Goal: Transaction & Acquisition: Purchase product/service

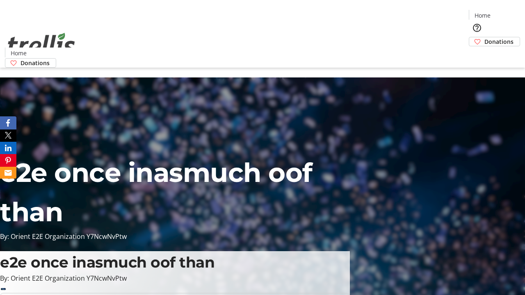
click at [485, 37] on span "Donations" at bounding box center [499, 41] width 29 height 9
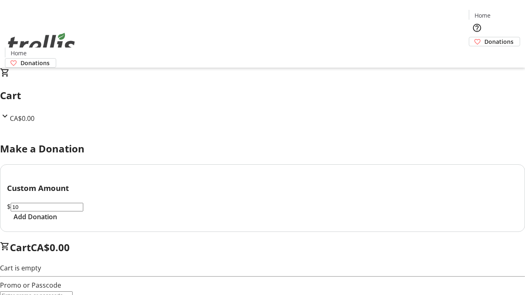
click at [57, 222] on span "Add Donation" at bounding box center [35, 217] width 43 height 10
